Goal: Information Seeking & Learning: Learn about a topic

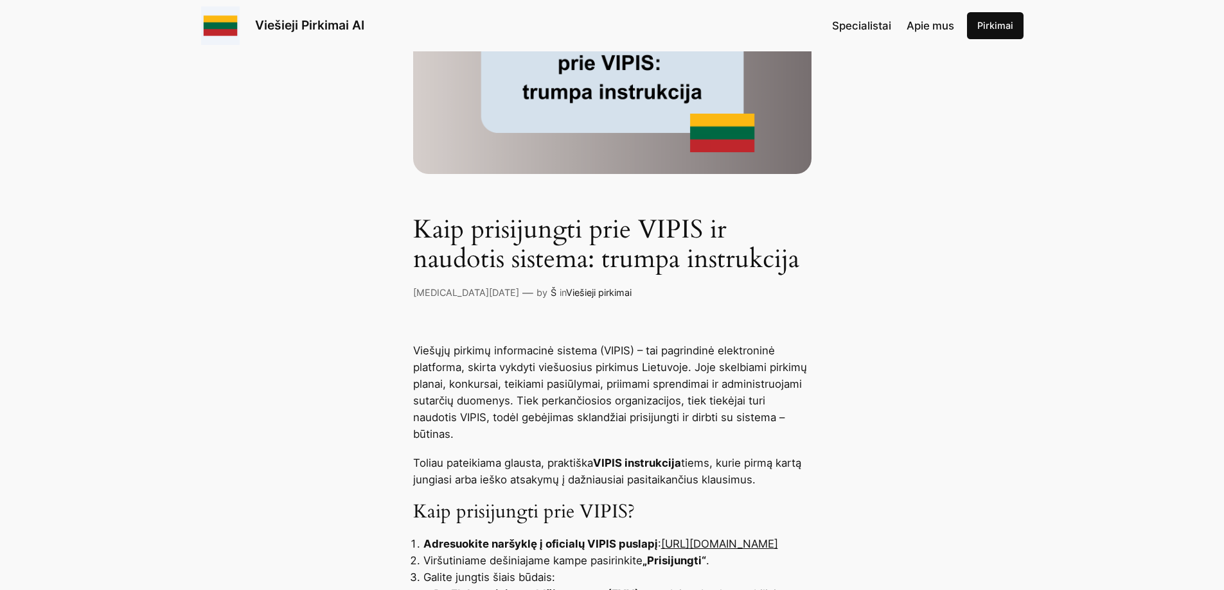
scroll to position [321, 0]
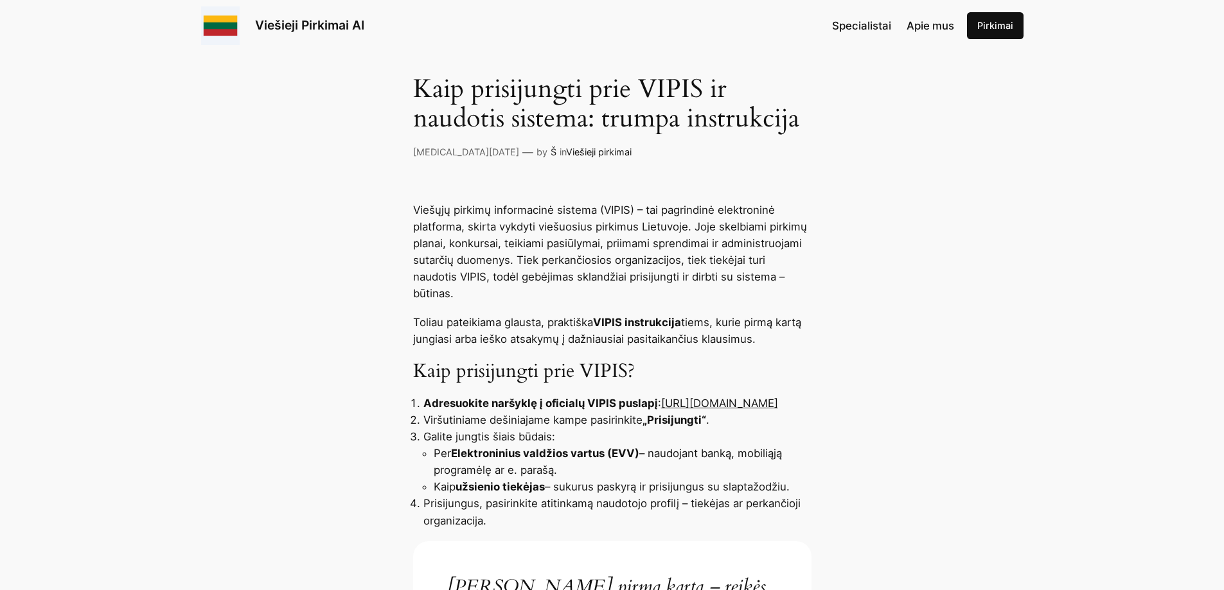
drag, startPoint x: 584, startPoint y: 400, endPoint x: 417, endPoint y: 403, distance: 167.0
click at [417, 403] on ol "Adresuokite naršyklę į oficialų VIPIS puslapį : https://pirkimai.eviesiejipirki…" at bounding box center [612, 462] width 398 height 134
copy link "https://pirkimai.eviesiejipirkimai.lt"
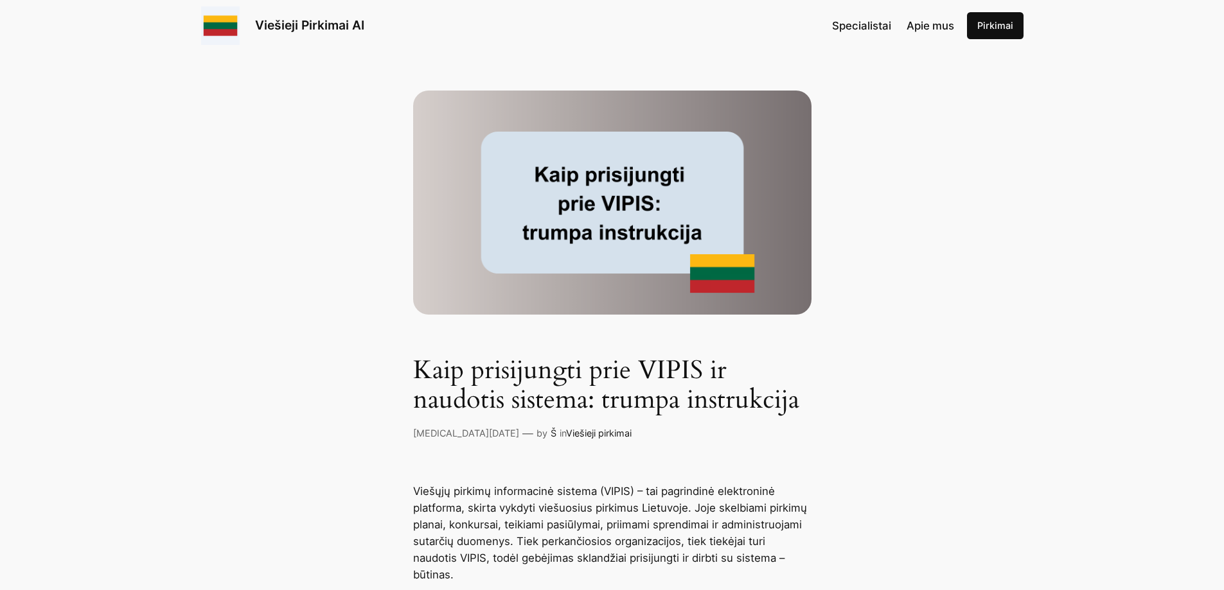
scroll to position [0, 0]
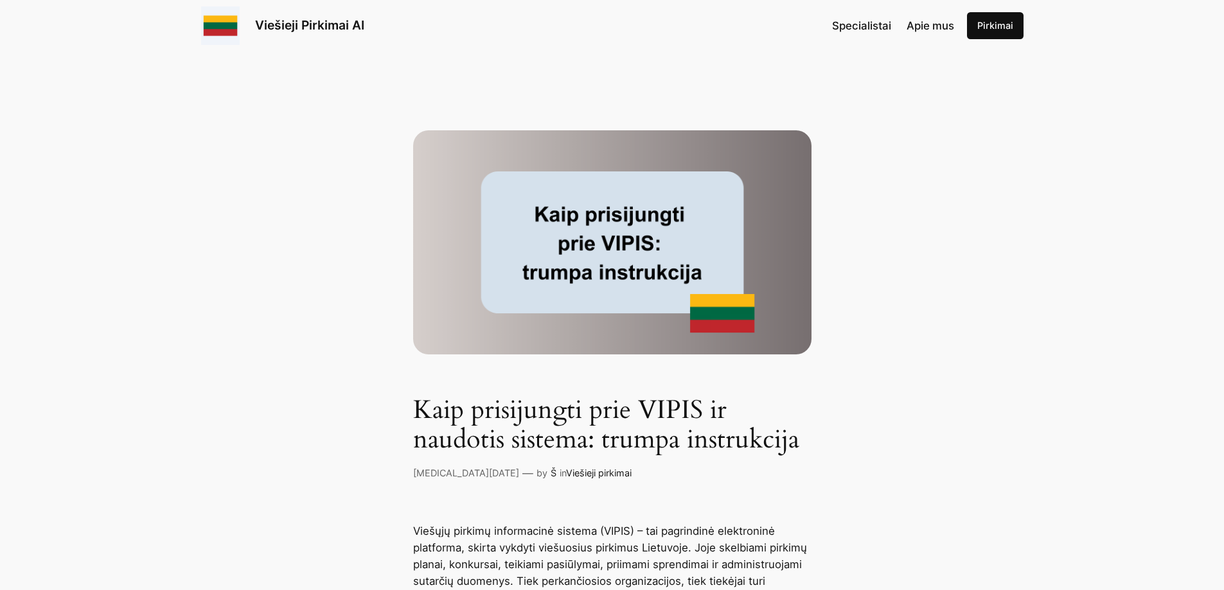
click at [605, 260] on img at bounding box center [612, 242] width 398 height 224
click at [570, 263] on img at bounding box center [612, 242] width 398 height 224
click at [764, 321] on img at bounding box center [612, 242] width 398 height 224
click at [733, 315] on img at bounding box center [612, 242] width 398 height 224
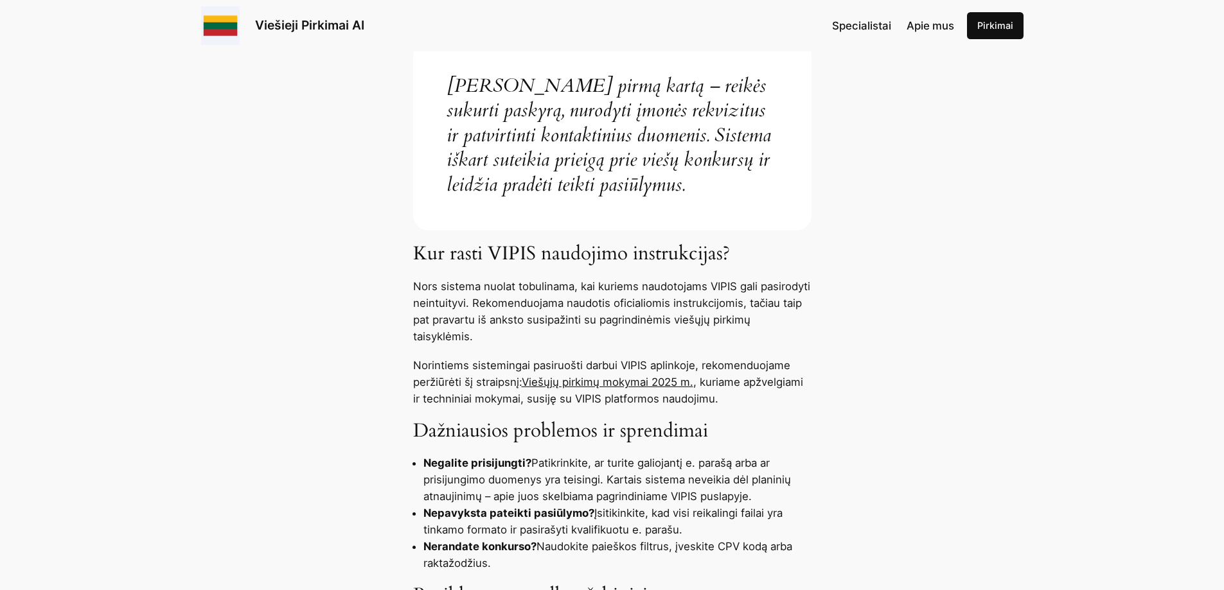
scroll to position [642, 0]
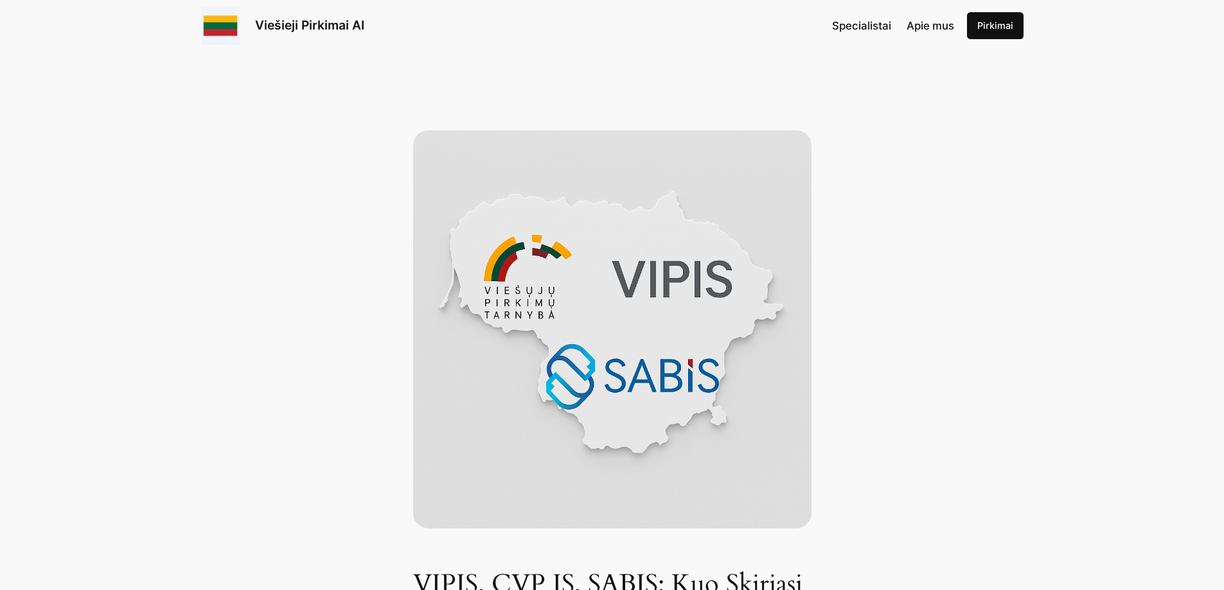
click at [998, 31] on link "Pirkimai" at bounding box center [995, 25] width 57 height 27
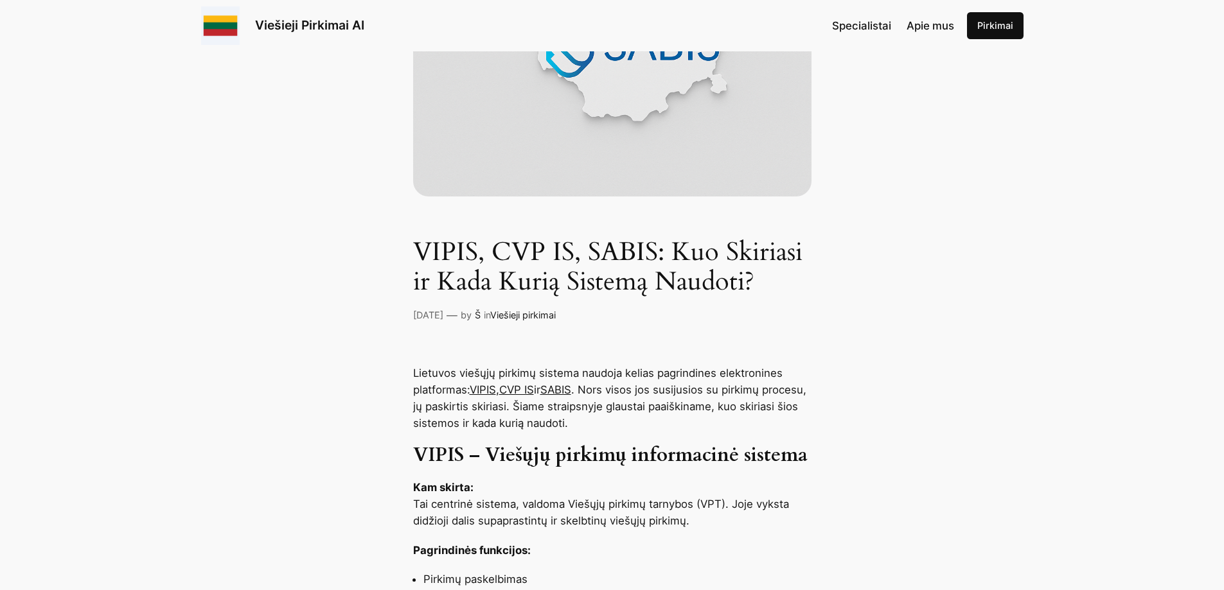
scroll to position [450, 0]
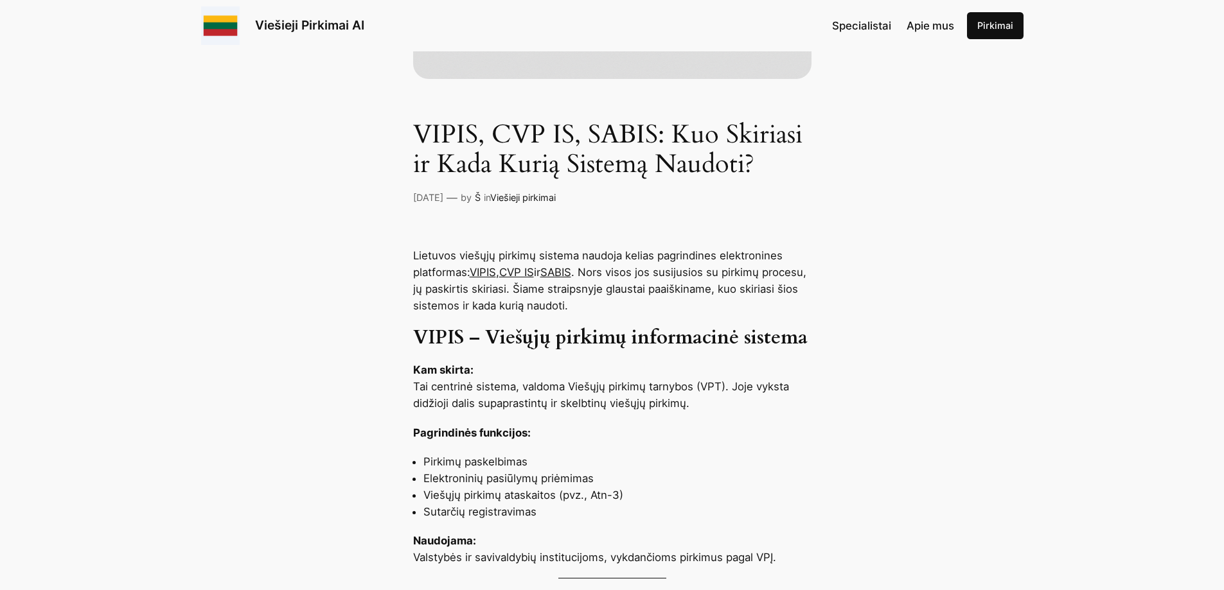
click at [861, 30] on span "Specialistai" at bounding box center [861, 25] width 59 height 13
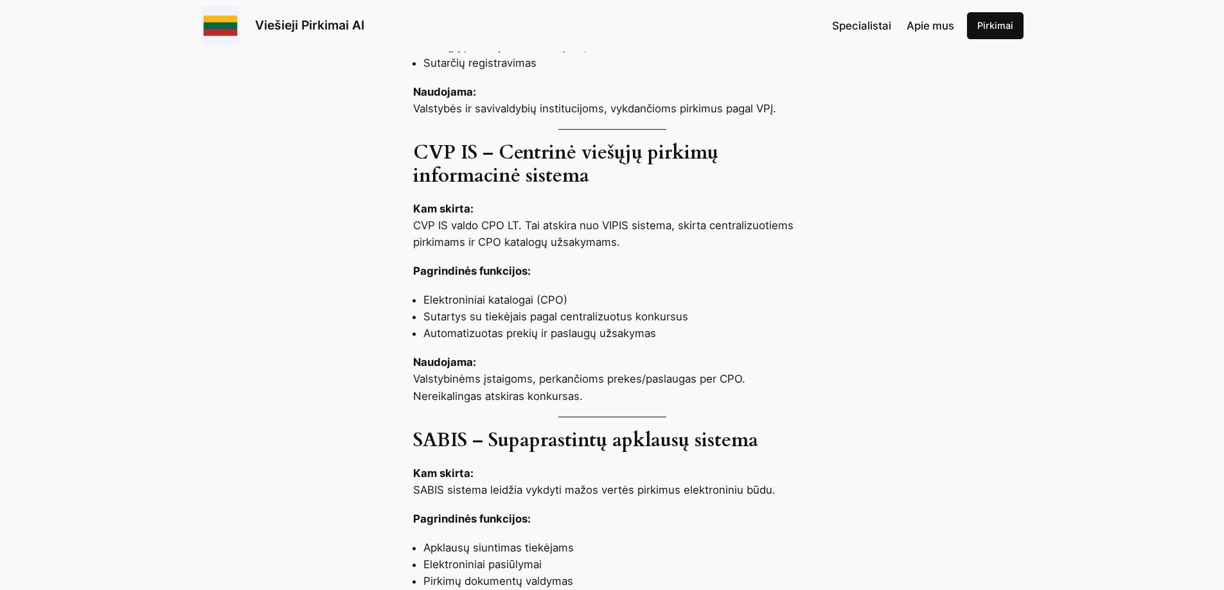
scroll to position [899, 0]
